Goal: Transaction & Acquisition: Purchase product/service

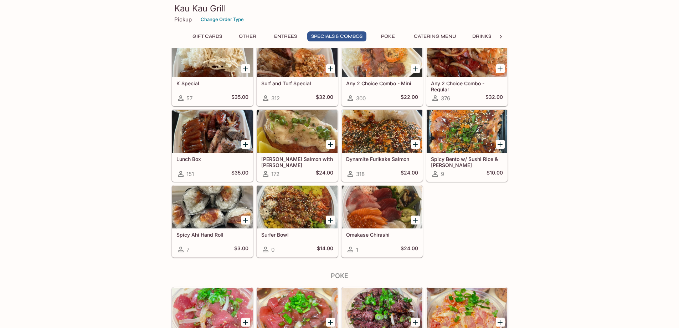
scroll to position [891, 0]
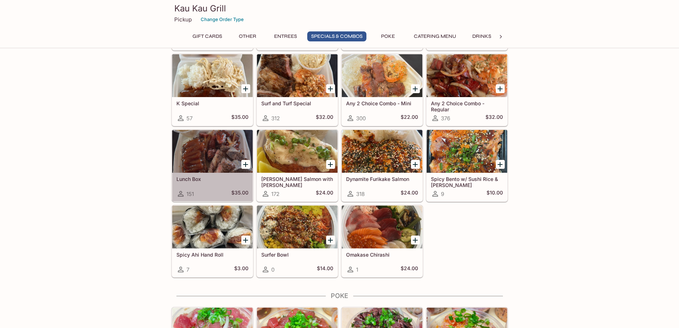
click at [211, 142] on div at bounding box center [212, 151] width 81 height 43
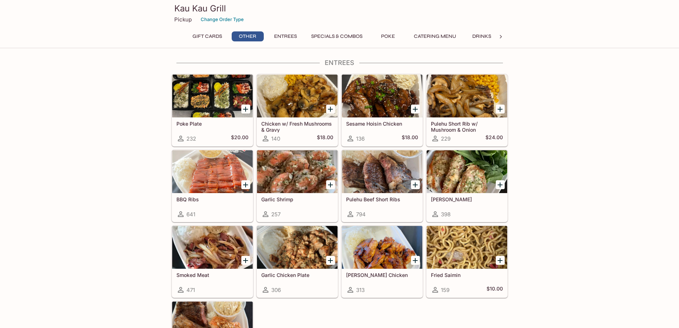
scroll to position [392, 0]
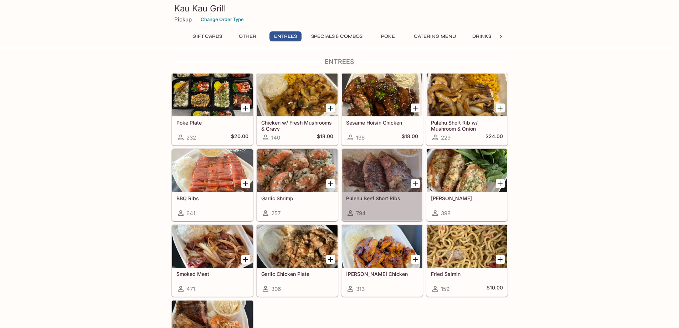
click at [367, 173] on div at bounding box center [382, 170] width 81 height 43
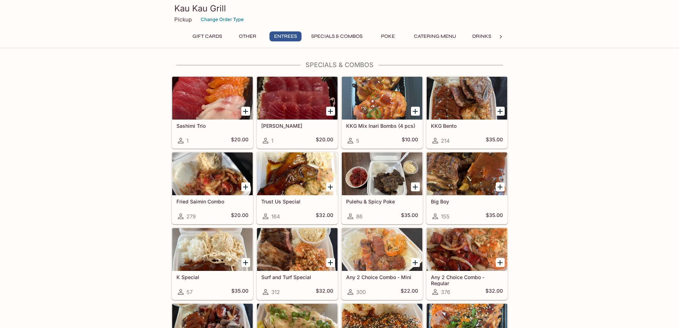
scroll to position [721, 0]
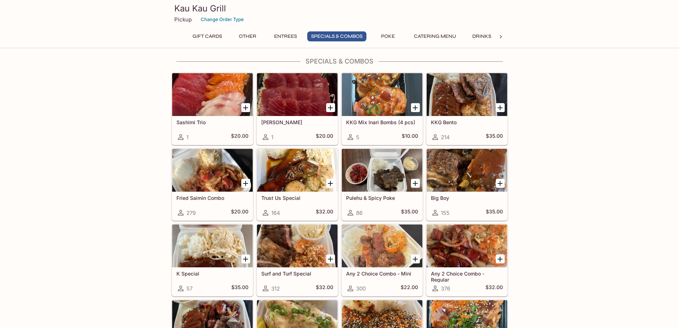
click at [458, 167] on div at bounding box center [467, 170] width 81 height 43
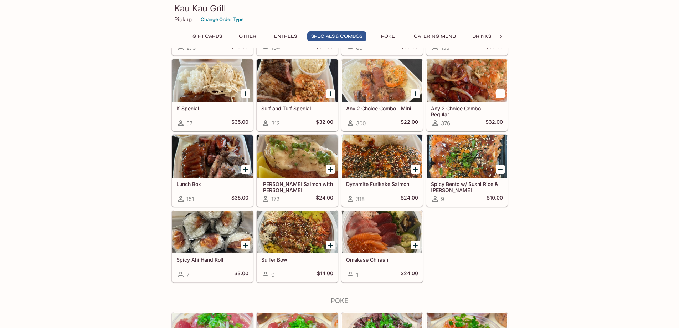
scroll to position [935, 0]
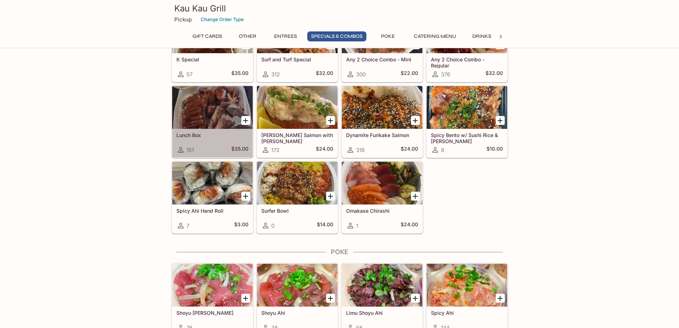
click at [224, 99] on div at bounding box center [212, 107] width 81 height 43
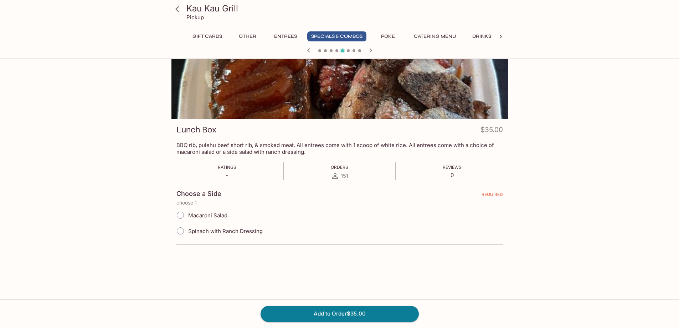
scroll to position [18, 0]
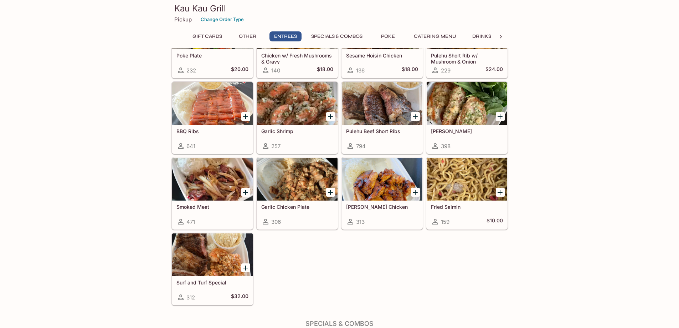
scroll to position [472, 0]
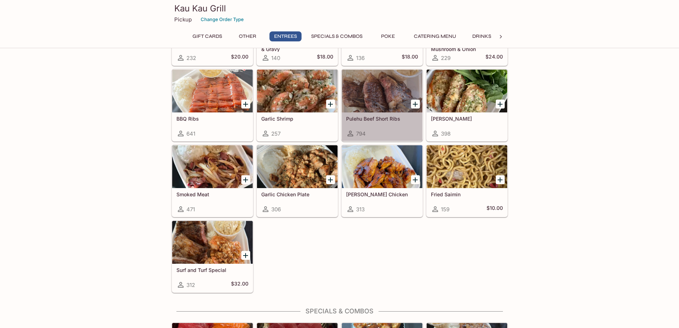
click at [366, 83] on div at bounding box center [382, 91] width 81 height 43
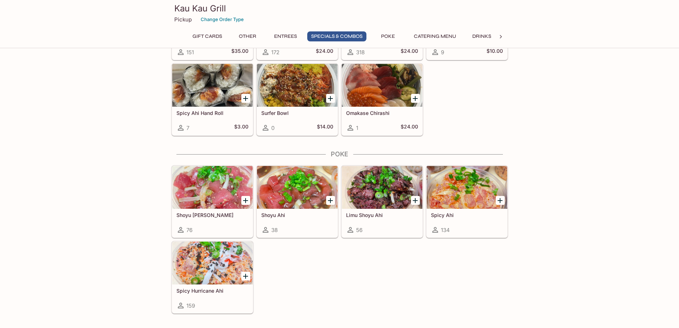
scroll to position [1034, 0]
